Goal: Transaction & Acquisition: Purchase product/service

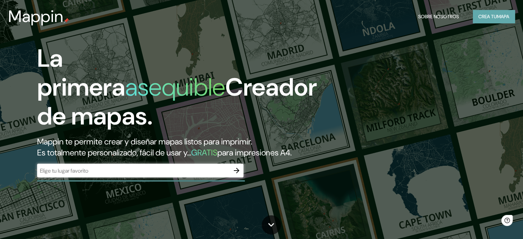
click at [476, 15] on button "Crea tu mapa" at bounding box center [494, 16] width 42 height 13
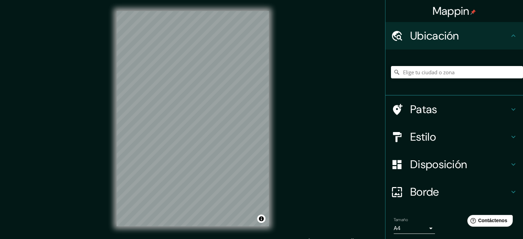
click at [301, 89] on div "Mappin Ubicación Patas Estilo Disposición Borde Elige un borde. Consejo : puede…" at bounding box center [261, 124] width 523 height 248
click at [483, 133] on h4 "Estilo" at bounding box center [460, 137] width 99 height 14
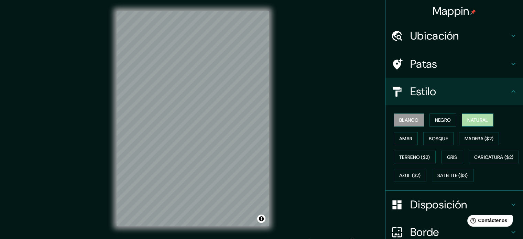
click at [468, 122] on font "Natural" at bounding box center [478, 120] width 21 height 6
click at [408, 136] on button "Amar" at bounding box center [406, 138] width 24 height 13
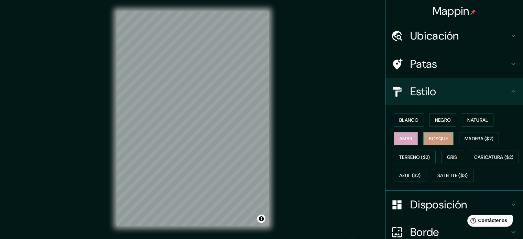
click at [436, 136] on font "Bosque" at bounding box center [438, 139] width 19 height 6
click at [470, 138] on font "Madera ($2)" at bounding box center [479, 139] width 29 height 6
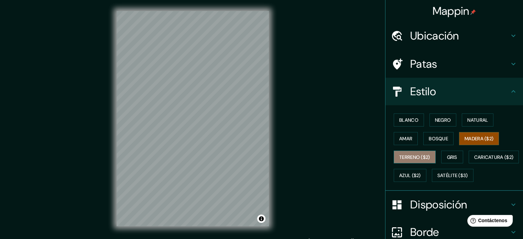
click at [421, 156] on font "Terreno ($2)" at bounding box center [415, 157] width 31 height 6
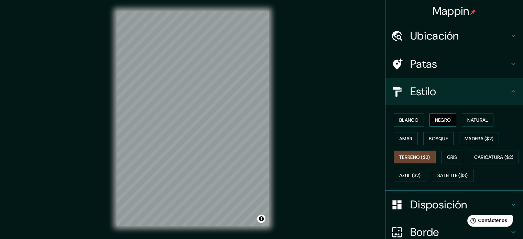
click at [443, 120] on font "Negro" at bounding box center [443, 120] width 16 height 6
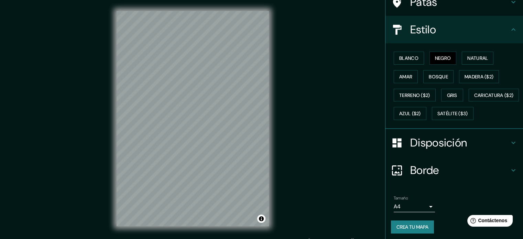
scroll to position [81, 0]
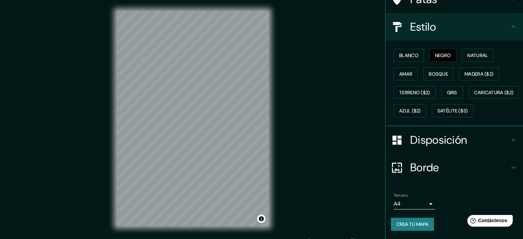
click at [428, 205] on body "Mappin Ubicación Patas Estilo Blanco Negro Natural [PERSON_NAME] ($2) Terreno (…" at bounding box center [261, 119] width 523 height 239
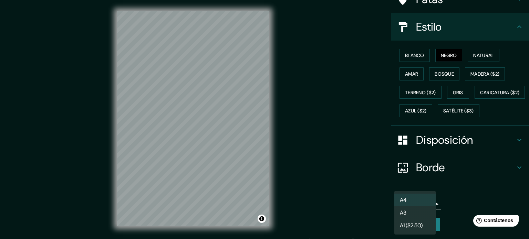
click at [445, 204] on div at bounding box center [264, 119] width 529 height 239
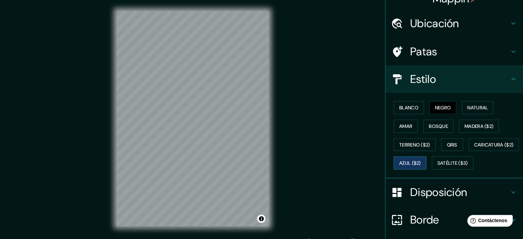
scroll to position [0, 0]
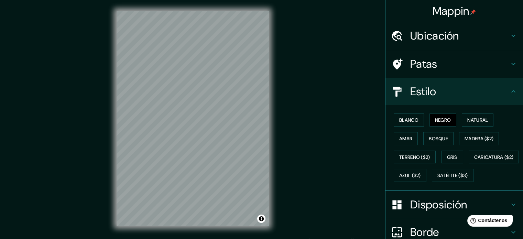
click at [480, 94] on h4 "Estilo" at bounding box center [460, 92] width 99 height 14
click at [479, 66] on h4 "Patas" at bounding box center [460, 64] width 99 height 14
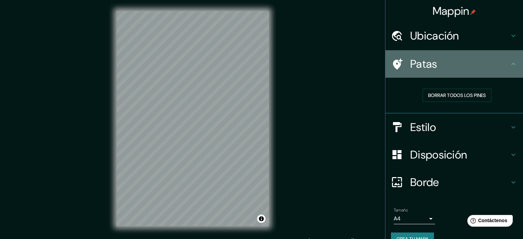
click at [395, 62] on icon at bounding box center [397, 64] width 12 height 12
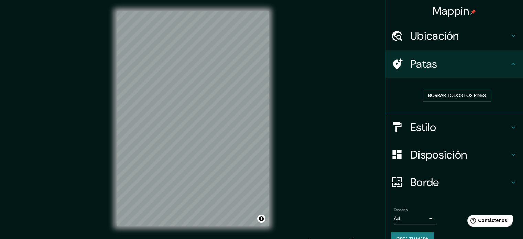
click at [423, 40] on font "Ubicación" at bounding box center [435, 36] width 49 height 14
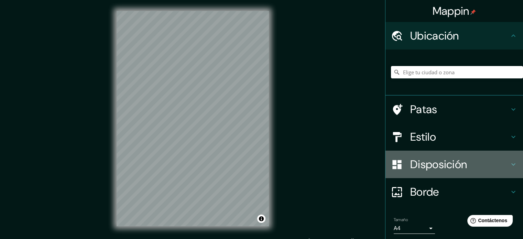
click at [438, 161] on font "Disposición" at bounding box center [439, 164] width 57 height 14
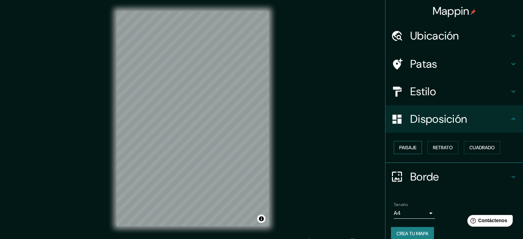
click at [414, 146] on button "Paisaje" at bounding box center [408, 147] width 28 height 13
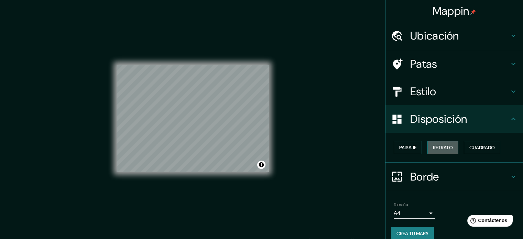
click at [433, 146] on font "Retrato" at bounding box center [443, 148] width 20 height 6
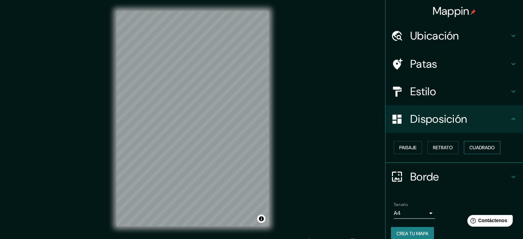
click at [476, 148] on font "Cuadrado" at bounding box center [482, 148] width 25 height 6
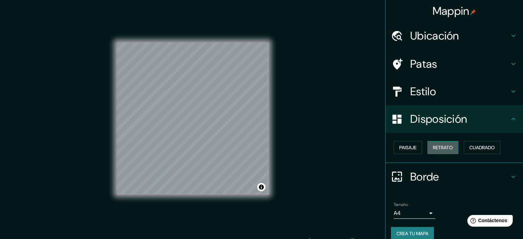
click at [453, 146] on button "Retrato" at bounding box center [443, 147] width 31 height 13
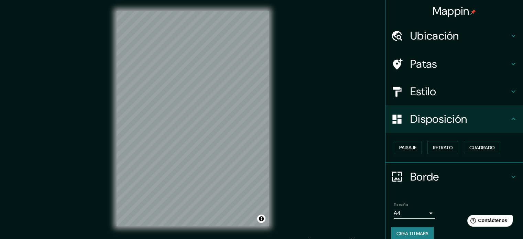
click at [451, 91] on h4 "Estilo" at bounding box center [460, 92] width 99 height 14
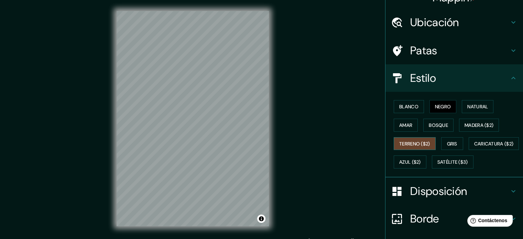
scroll to position [12, 0]
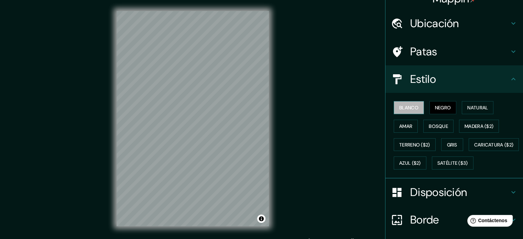
click at [414, 109] on button "Blanco" at bounding box center [409, 107] width 30 height 13
click at [309, 131] on div "Mappin Ubicación Patas Estilo Blanco Negro Natural [PERSON_NAME] ($2) Terreno (…" at bounding box center [261, 124] width 523 height 248
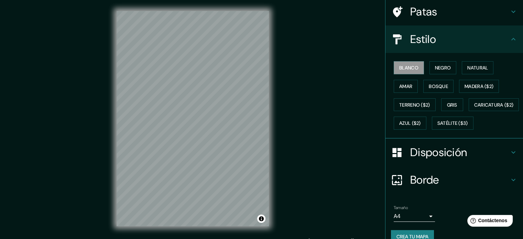
scroll to position [81, 0]
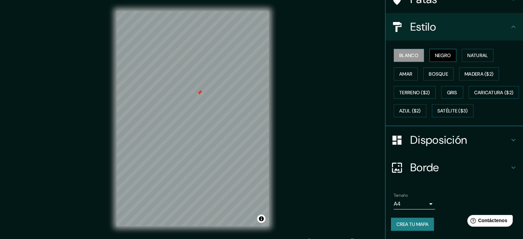
click at [435, 52] on font "Negro" at bounding box center [443, 55] width 16 height 6
click at [464, 49] on button "Natural" at bounding box center [478, 55] width 32 height 13
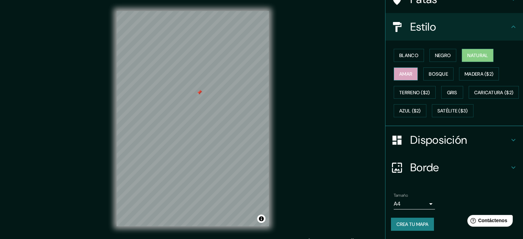
click at [409, 67] on button "Amar" at bounding box center [406, 73] width 24 height 13
click at [429, 71] on font "Bosque" at bounding box center [438, 74] width 19 height 6
drag, startPoint x: 410, startPoint y: 59, endPoint x: 406, endPoint y: 56, distance: 4.3
click at [410, 67] on button "Amar" at bounding box center [406, 73] width 24 height 13
